Goal: Book appointment/travel/reservation

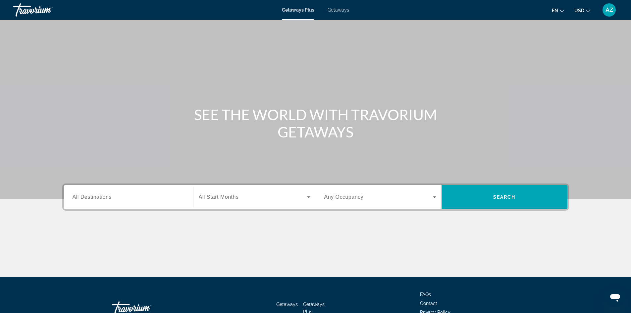
click at [180, 197] on input "Destination All Destinations" at bounding box center [128, 197] width 112 height 8
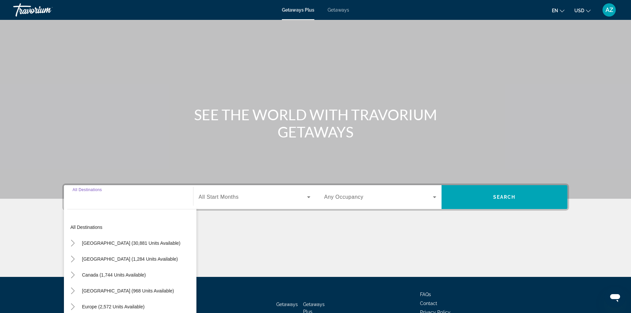
scroll to position [45, 0]
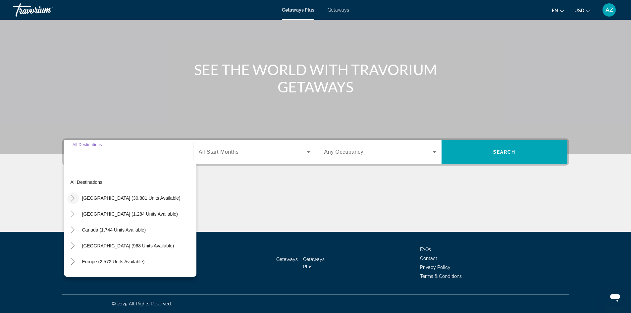
click at [73, 199] on icon "Toggle United States (30,881 units available)" at bounding box center [73, 198] width 7 height 7
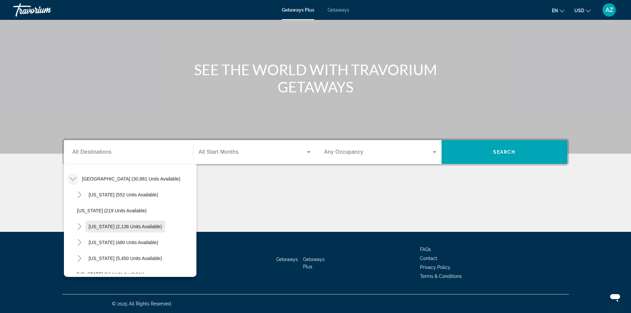
click at [96, 228] on span "California (2,136 units available)" at bounding box center [125, 226] width 73 height 5
type input "**********"
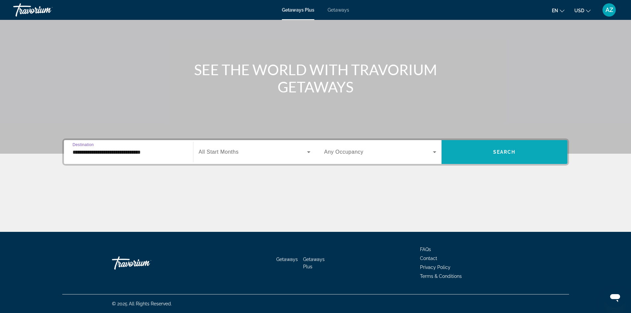
click at [516, 156] on span "Search widget" at bounding box center [504, 152] width 126 height 16
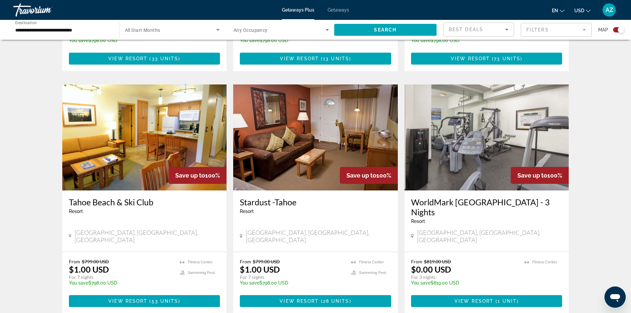
scroll to position [927, 0]
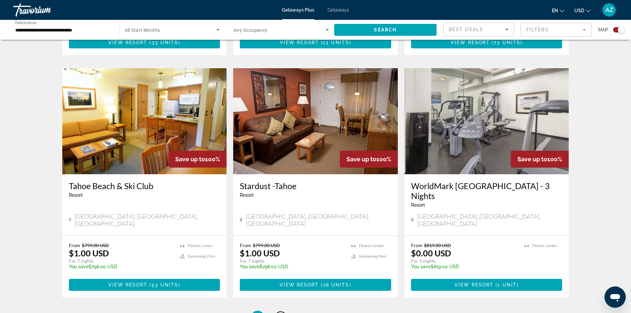
click at [281, 312] on span "2" at bounding box center [280, 316] width 3 height 7
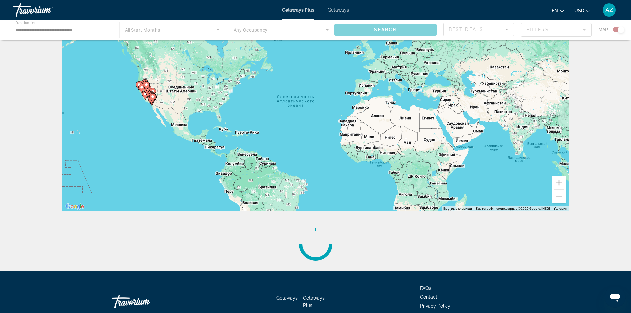
scroll to position [73, 0]
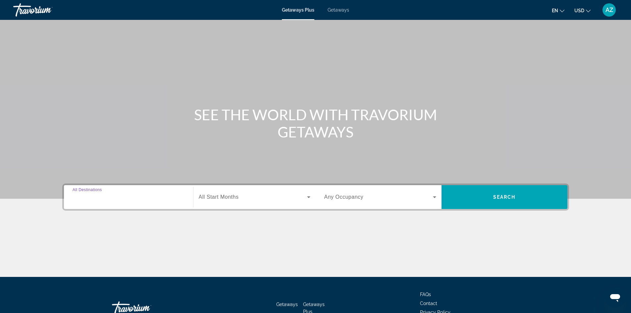
click at [134, 195] on input "Destination All Destinations" at bounding box center [128, 197] width 112 height 8
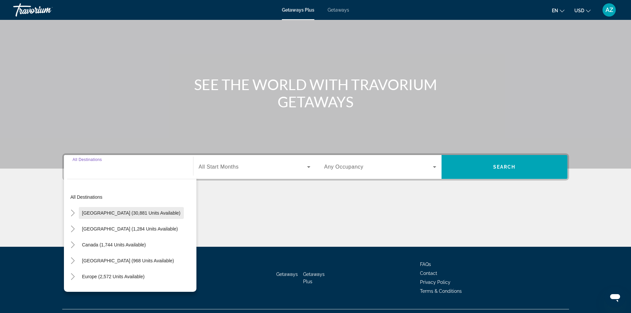
scroll to position [45, 0]
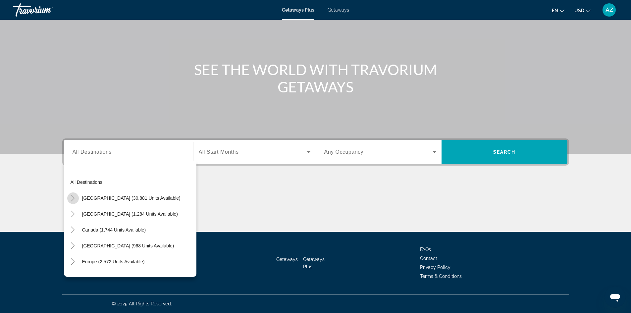
click at [75, 199] on icon "Toggle United States (30,881 units available)" at bounding box center [73, 198] width 7 height 7
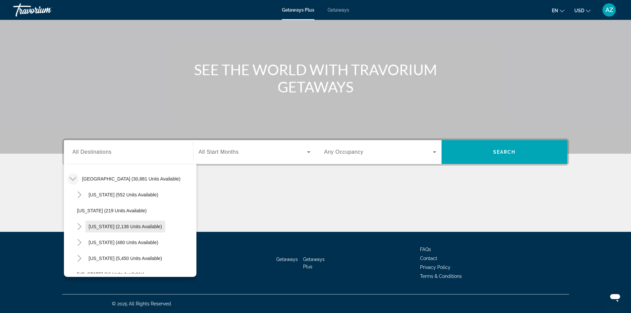
click at [99, 226] on span "California (2,136 units available)" at bounding box center [125, 226] width 73 height 5
type input "**********"
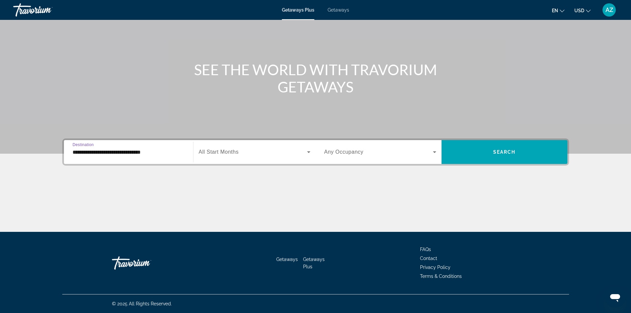
click at [257, 154] on span "Search widget" at bounding box center [253, 152] width 108 height 8
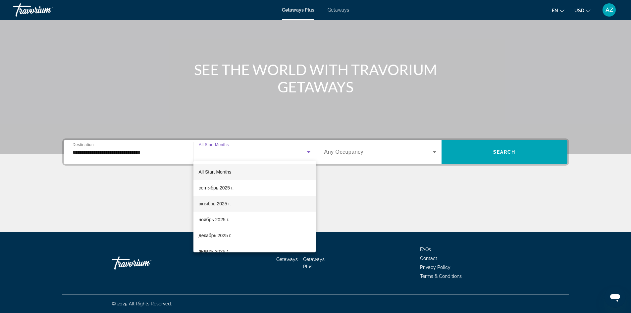
click at [227, 205] on span "октябрь 2025 г." at bounding box center [215, 204] width 32 height 8
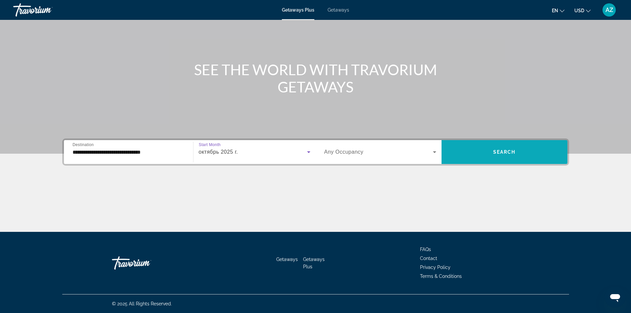
click at [496, 153] on span "Search" at bounding box center [504, 151] width 23 height 5
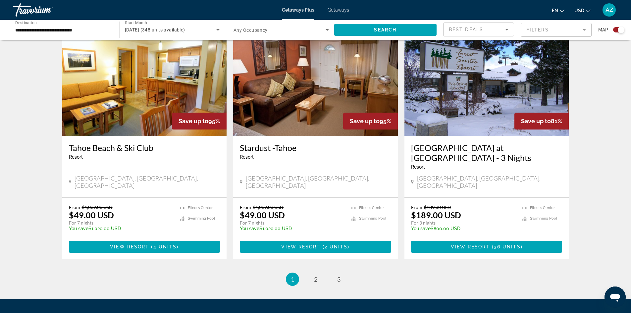
scroll to position [983, 0]
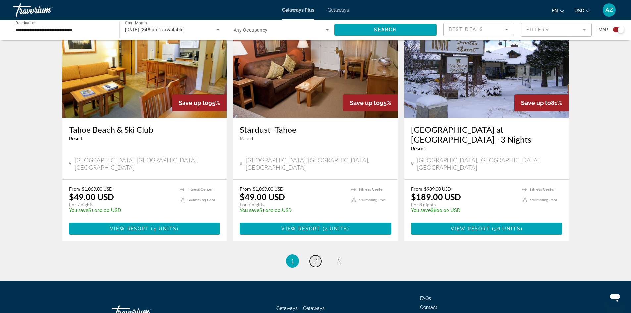
click at [316, 257] on span "2" at bounding box center [315, 260] width 3 height 7
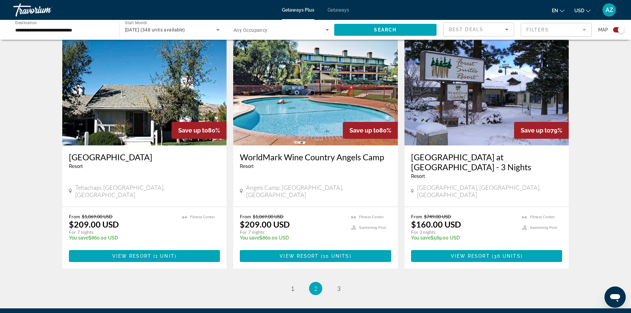
scroll to position [983, 0]
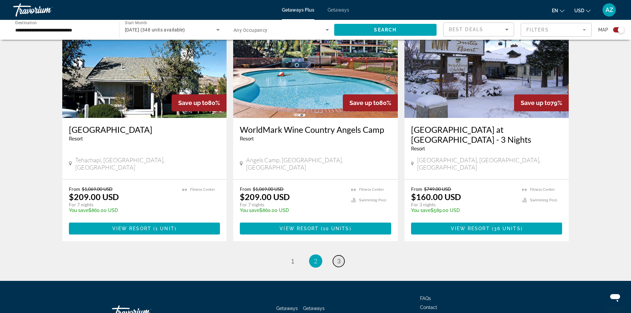
click at [341, 255] on link "page 3" at bounding box center [339, 261] width 12 height 12
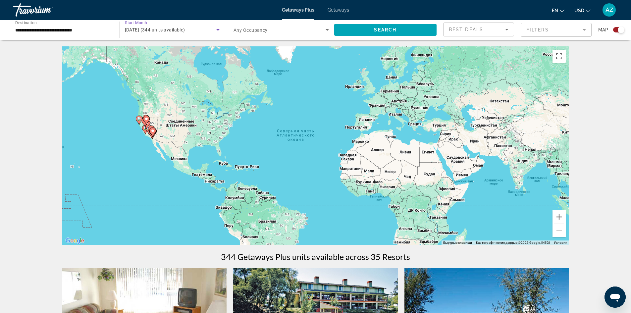
click at [156, 28] on span "October 2025 (344 units available)" at bounding box center [155, 29] width 60 height 5
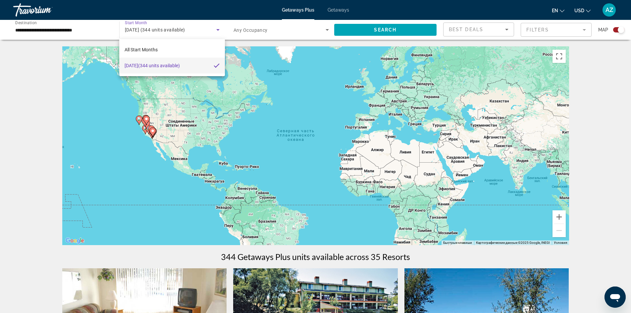
click at [177, 67] on span "October 2025 (344 units available)" at bounding box center [151, 66] width 55 height 8
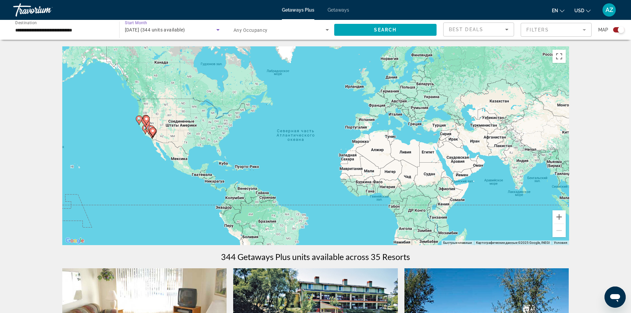
click at [262, 32] on span "Any Occupancy" at bounding box center [250, 29] width 34 height 5
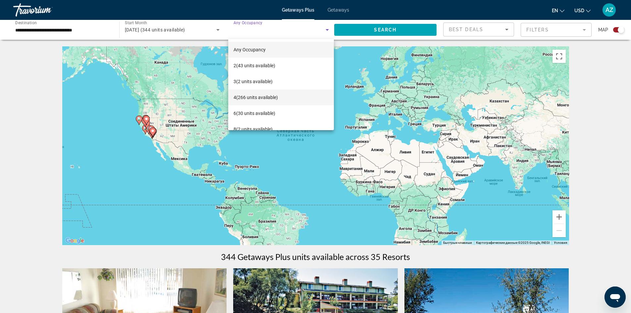
scroll to position [25, 0]
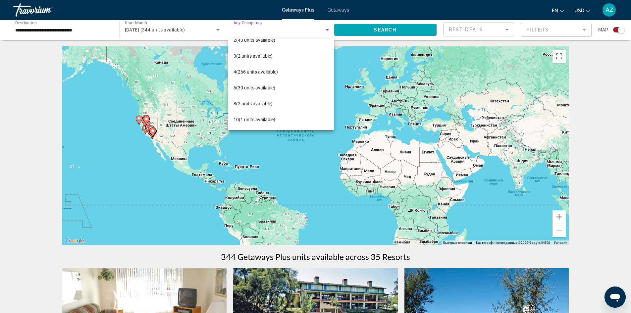
click at [160, 30] on div at bounding box center [315, 156] width 631 height 313
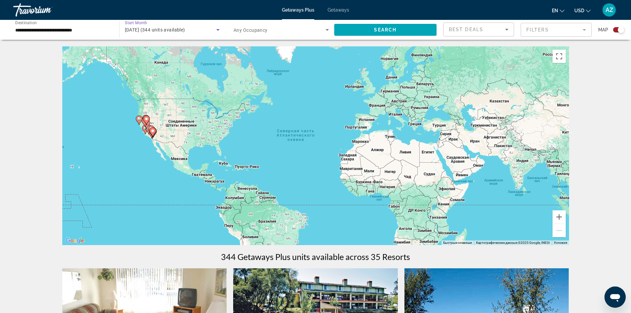
click at [219, 32] on icon "Search widget" at bounding box center [218, 30] width 8 height 8
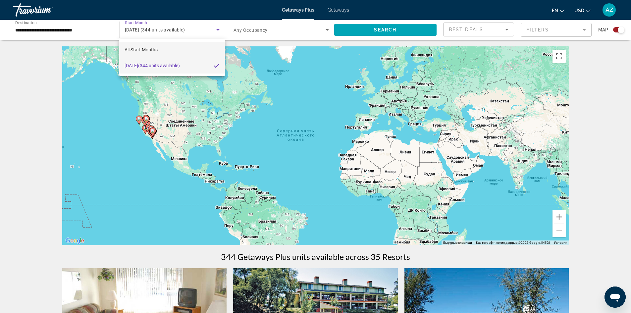
click at [189, 51] on mat-option "All Start Months" at bounding box center [171, 50] width 105 height 16
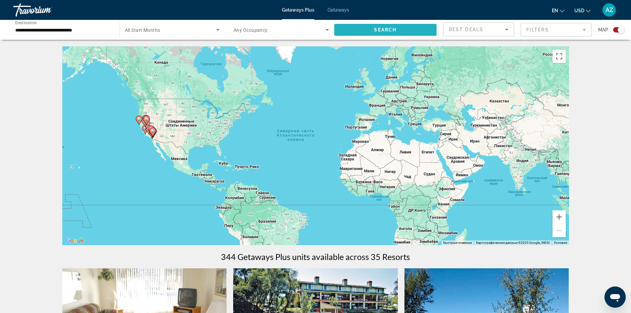
click at [406, 31] on span "Search widget" at bounding box center [385, 30] width 103 height 16
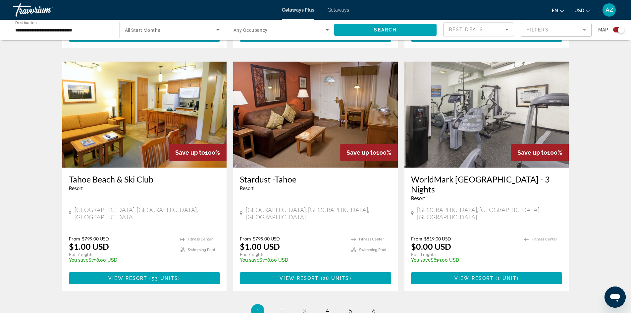
scroll to position [960, 0]
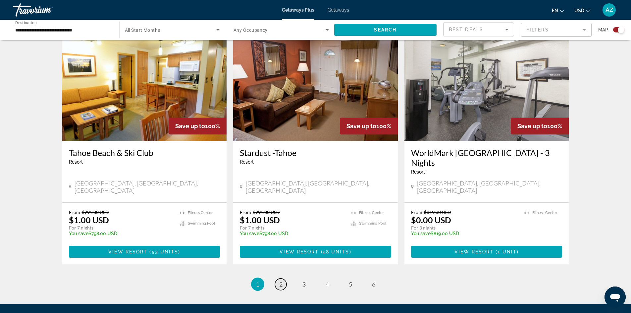
click at [279, 280] on span "2" at bounding box center [280, 283] width 3 height 7
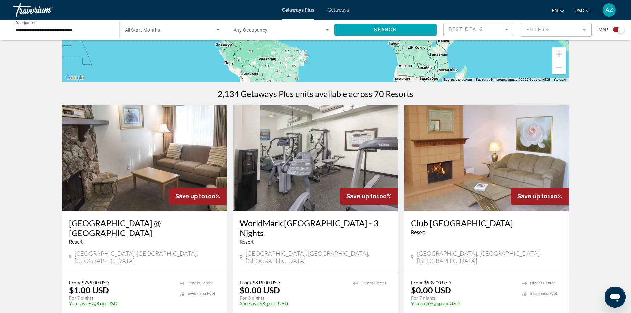
scroll to position [166, 0]
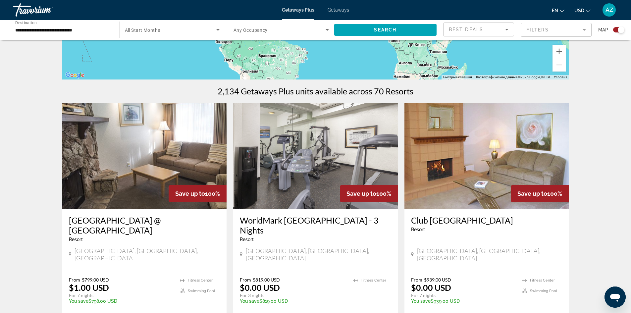
click at [292, 221] on h3 "WorldMark San Francisco - 3 Nights" at bounding box center [315, 225] width 151 height 20
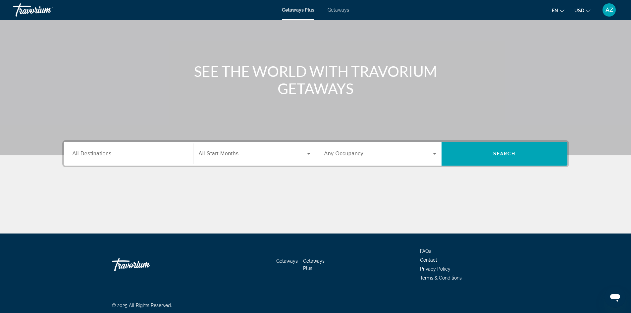
scroll to position [45, 0]
